Goal: Information Seeking & Learning: Learn about a topic

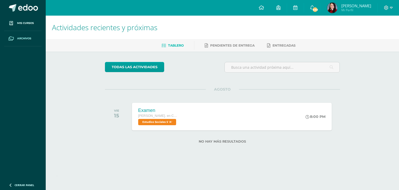
click at [23, 38] on span "Archivos" at bounding box center [24, 38] width 14 height 4
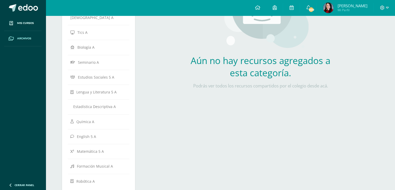
scroll to position [109, 0]
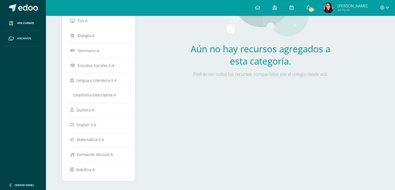
click at [190, 132] on div "Todos los archivos Archivo Enlace Nombre Subir recurso Url El archivo se mostra…" at bounding box center [260, 51] width 241 height 268
click at [198, 121] on div "Todos los archivos Archivo Enlace Nombre Subir recurso Url El archivo se mostra…" at bounding box center [260, 51] width 241 height 268
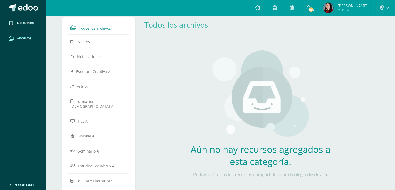
scroll to position [0, 0]
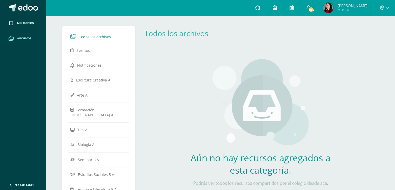
click at [277, 12] on link at bounding box center [274, 8] width 17 height 16
click at [260, 7] on icon at bounding box center [257, 7] width 5 height 5
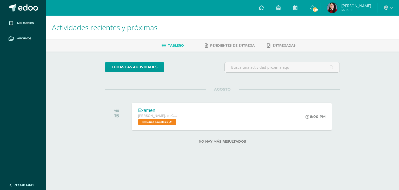
click at [394, 9] on div at bounding box center [388, 8] width 21 height 16
click at [391, 9] on icon at bounding box center [391, 8] width 3 height 2
click at [351, 6] on span "[PERSON_NAME]" at bounding box center [356, 5] width 30 height 5
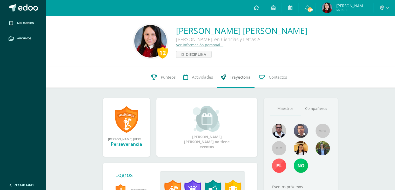
click at [246, 81] on link "Trayectoria" at bounding box center [236, 77] width 38 height 21
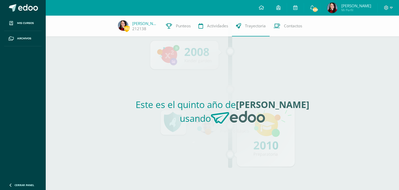
click at [246, 81] on div "Este es el quinto año de Paula Alejandra usando" at bounding box center [222, 112] width 239 height 153
click at [235, 130] on div "Este es el quinto año de Paula Alejandra usando" at bounding box center [222, 112] width 239 height 153
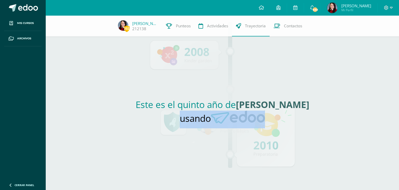
click at [235, 130] on div "Este es el quinto año de Paula Alejandra usando" at bounding box center [222, 112] width 239 height 153
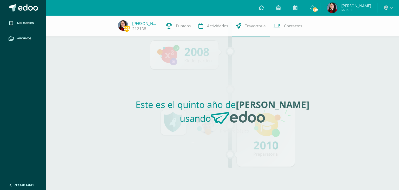
click at [176, 120] on h2 "Este es el quinto año de Paula Alejandra usando" at bounding box center [222, 113] width 235 height 30
click at [255, 79] on div "Este es el quinto año de Paula Alejandra usando" at bounding box center [222, 112] width 239 height 153
click at [224, 34] on link "Actividades" at bounding box center [213, 26] width 37 height 21
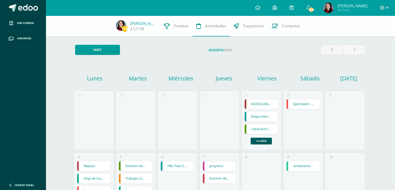
click at [224, 34] on link "Actividades" at bounding box center [210, 26] width 37 height 21
click at [244, 27] on span "Trayectoria" at bounding box center [253, 25] width 21 height 5
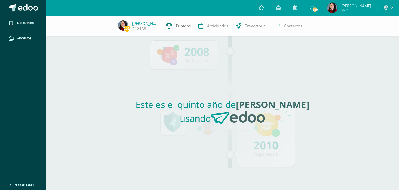
click at [176, 24] on span "Punteos" at bounding box center [183, 25] width 15 height 5
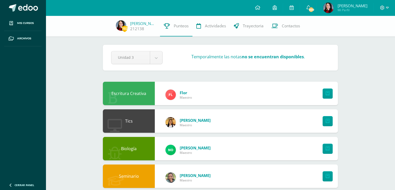
click at [221, 25] on span "Actividades" at bounding box center [215, 25] width 21 height 5
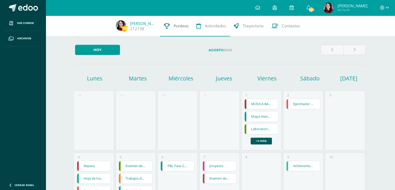
click at [177, 28] on span "Punteos" at bounding box center [181, 25] width 15 height 5
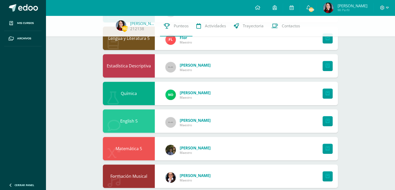
scroll to position [284, 0]
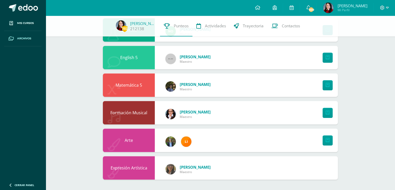
click at [19, 38] on span "Archivos" at bounding box center [24, 38] width 14 height 4
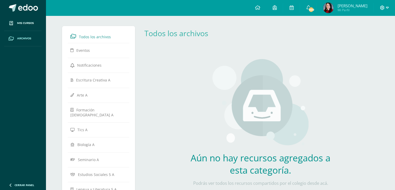
click at [384, 8] on icon at bounding box center [382, 7] width 5 height 5
click at [370, 29] on span "Configuración" at bounding box center [371, 27] width 24 height 5
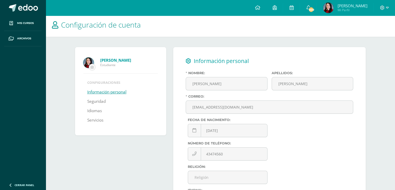
scroll to position [2, 0]
click at [97, 122] on link "Servicios" at bounding box center [95, 120] width 16 height 9
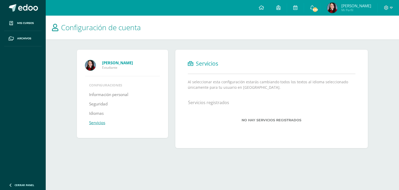
click at [335, 6] on img at bounding box center [332, 8] width 10 height 10
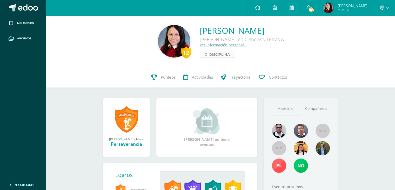
click at [211, 53] on span "Disciplina" at bounding box center [219, 54] width 21 height 6
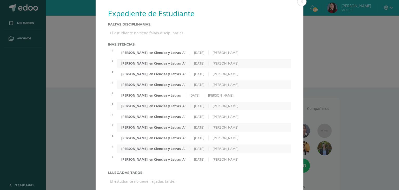
click at [79, 128] on div "Expediente de Estudiante Faltas Disciplinarias: El estudiante no tiene faltas d…" at bounding box center [199, 97] width 395 height 194
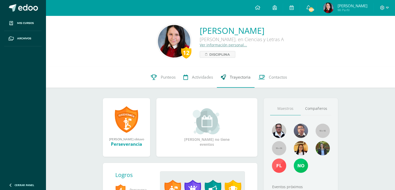
click at [233, 78] on span "Trayectoria" at bounding box center [240, 76] width 21 height 5
